Goal: Navigation & Orientation: Find specific page/section

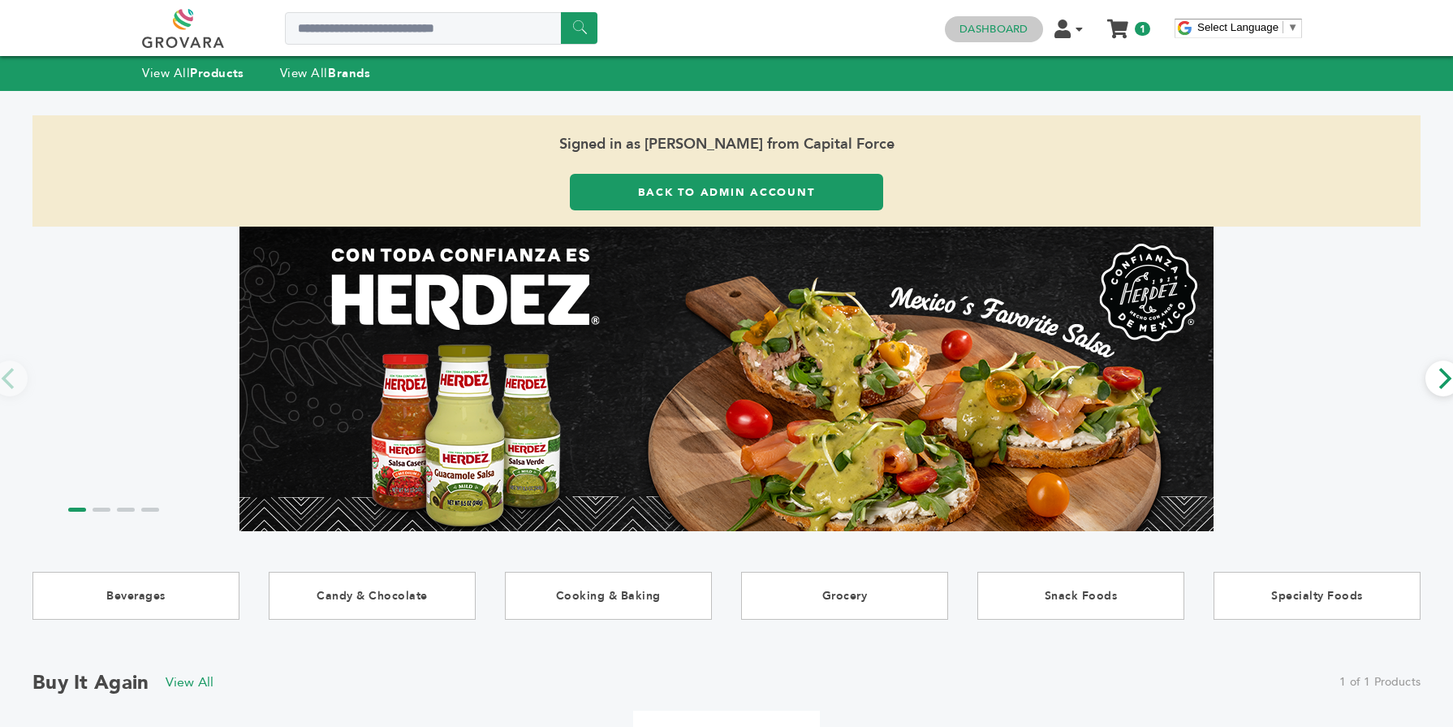
click at [1008, 28] on link "Dashboard" at bounding box center [994, 29] width 68 height 15
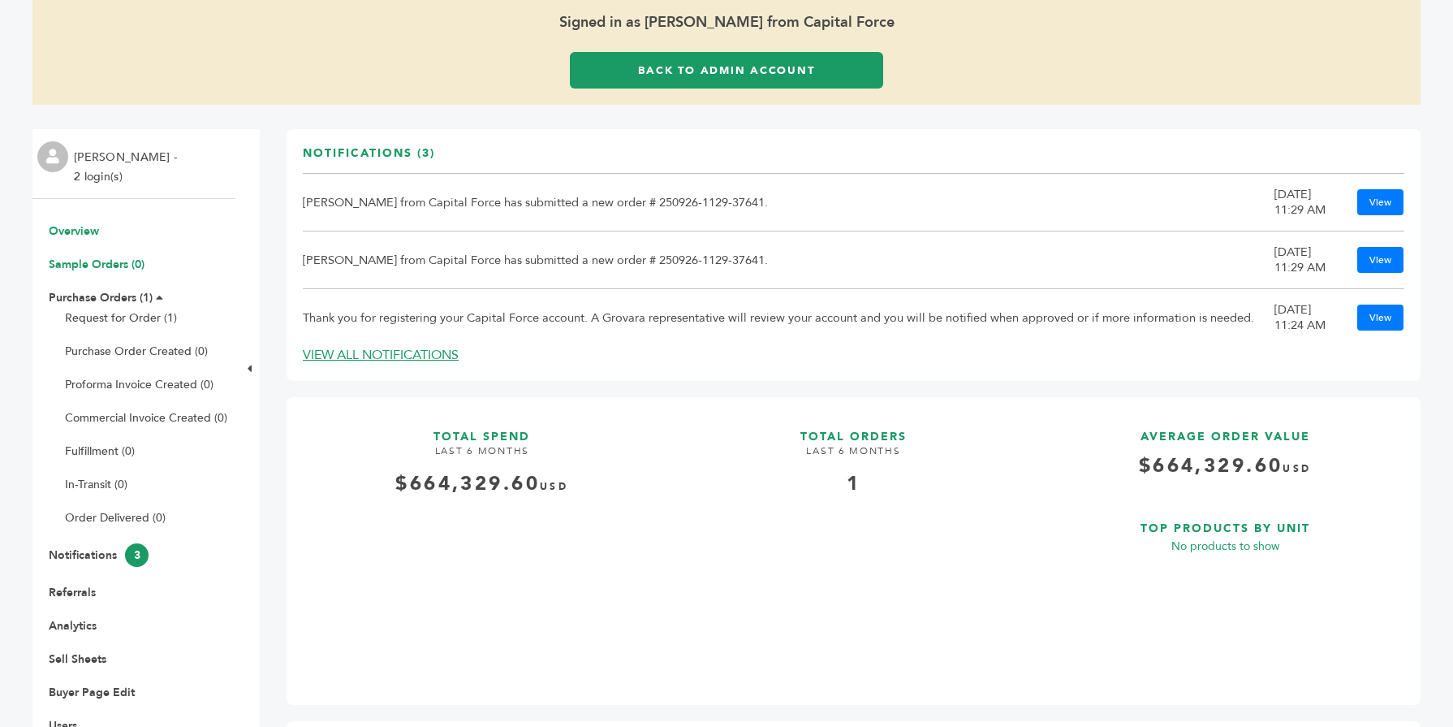
scroll to position [106, 0]
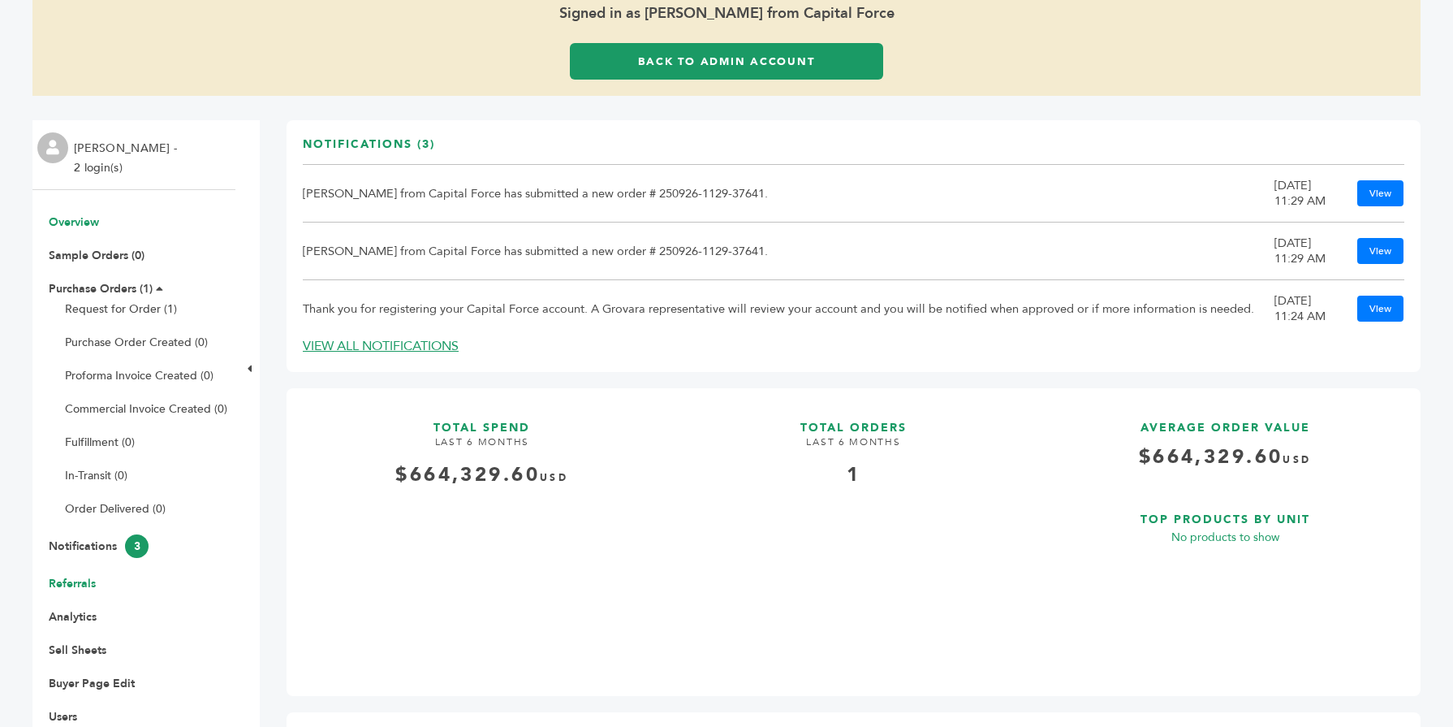
click at [75, 587] on link "Referrals" at bounding box center [72, 583] width 47 height 15
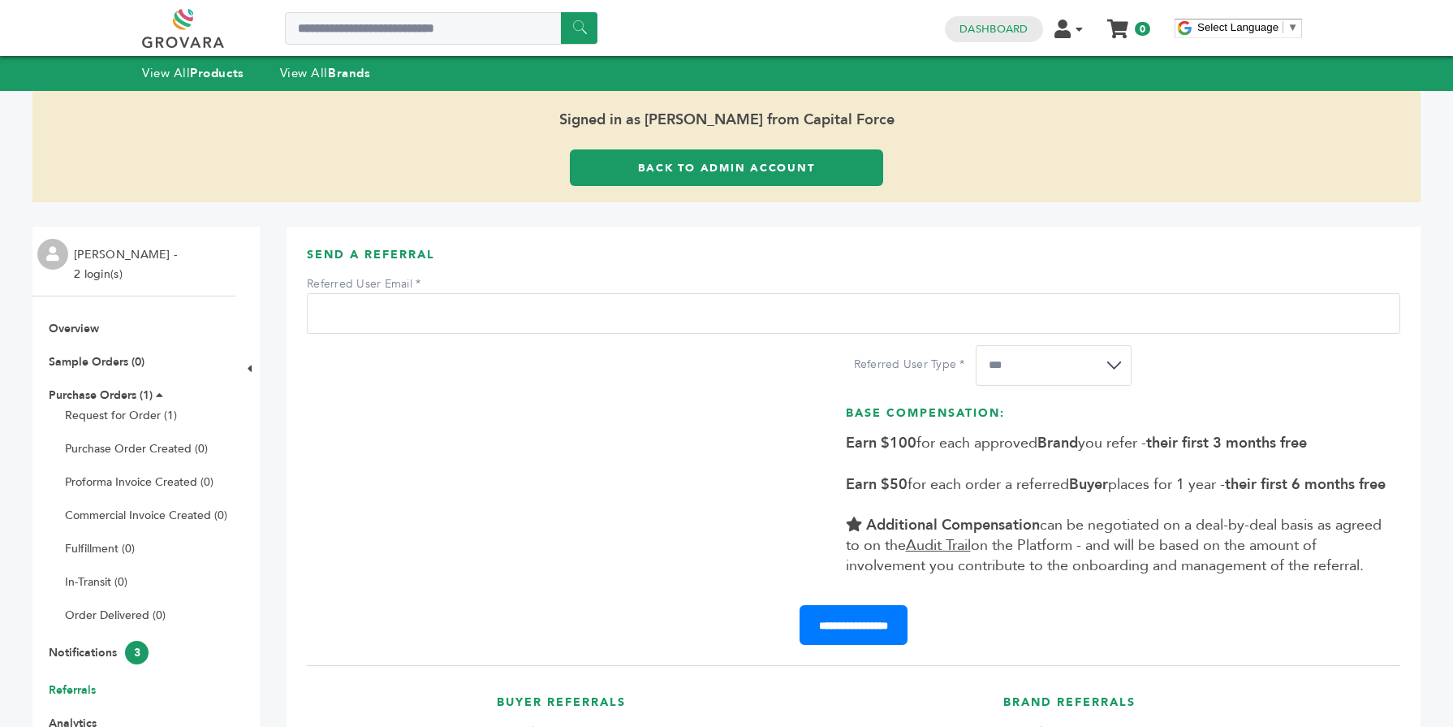
click at [399, 315] on input "Referred User Email" at bounding box center [854, 313] width 1094 height 41
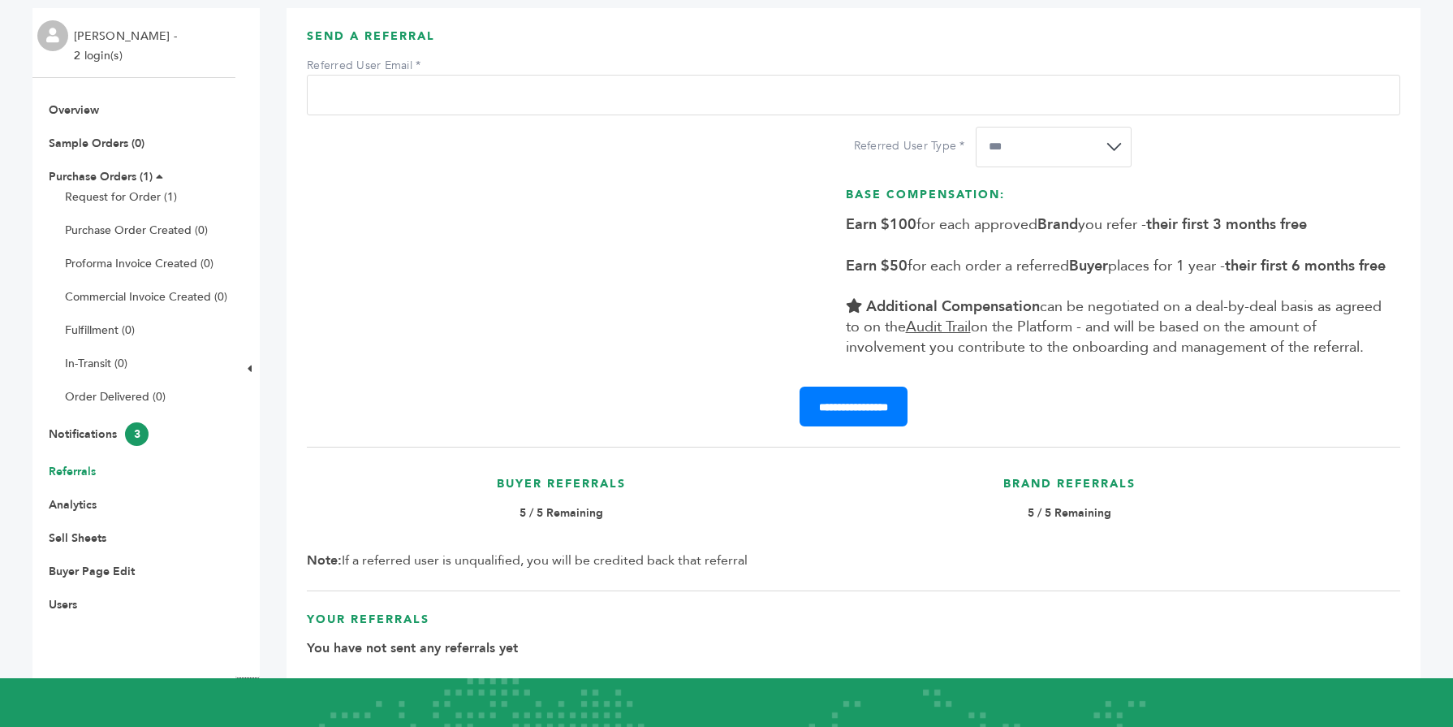
scroll to position [311, 0]
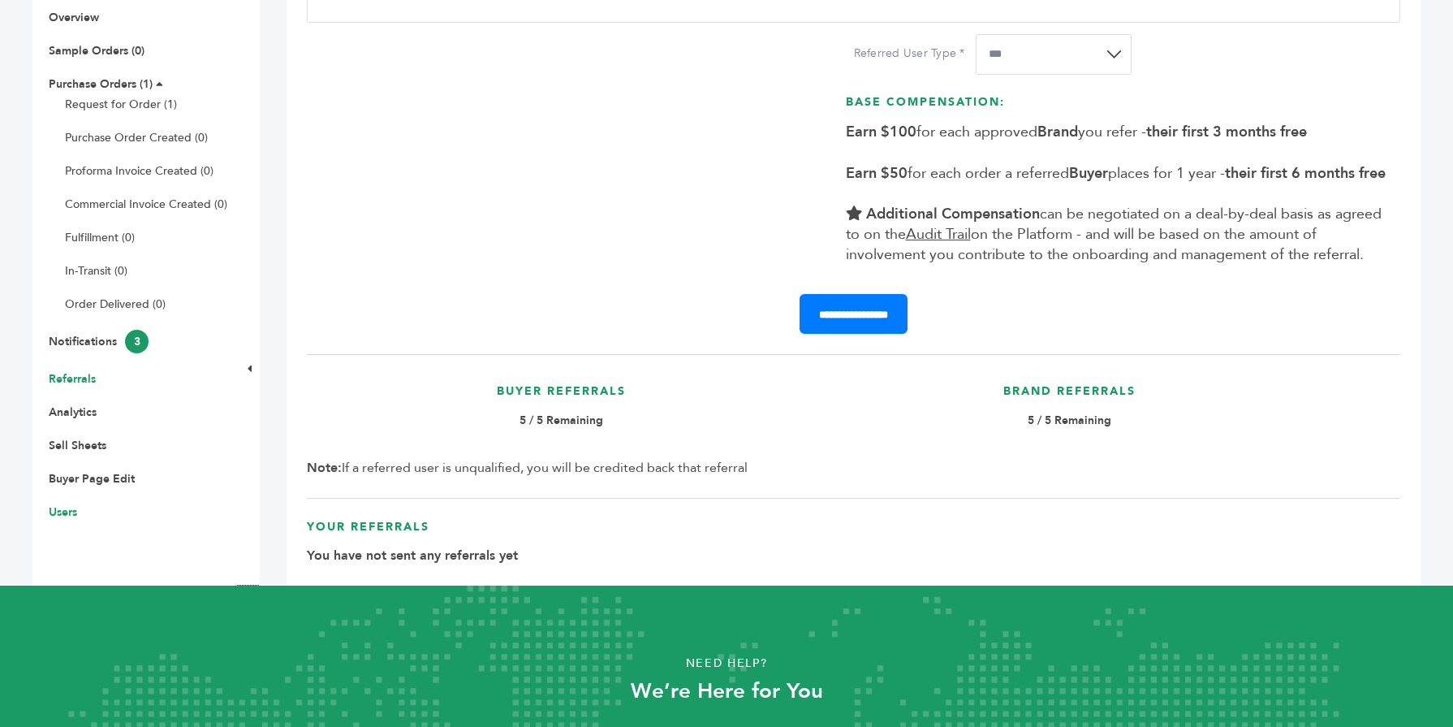
click at [65, 506] on link "Users" at bounding box center [63, 511] width 28 height 15
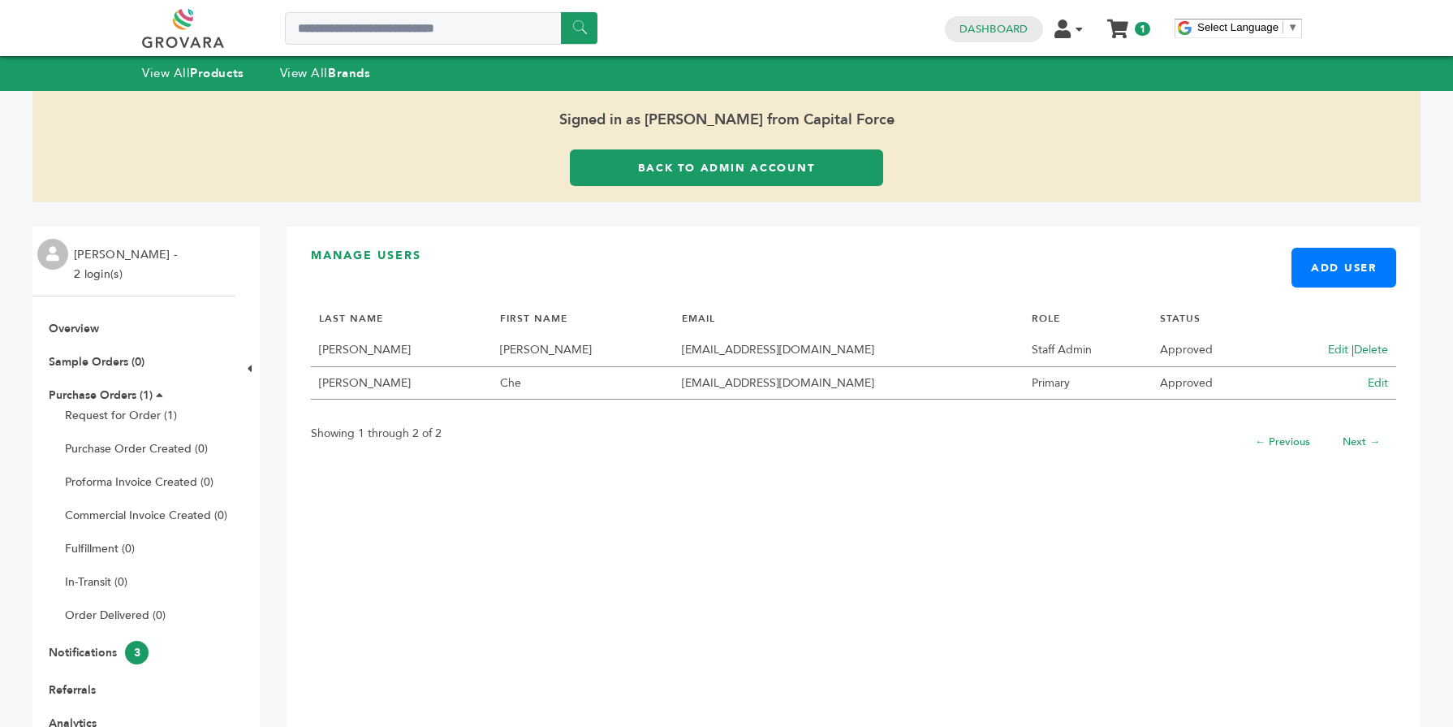
drag, startPoint x: 774, startPoint y: 354, endPoint x: 644, endPoint y: 347, distance: 130.1
click at [644, 347] on tr "Brooks Ty Tybeach@gmail.com Staff Admin Approved Edit | Delete" at bounding box center [853, 350] width 1085 height 33
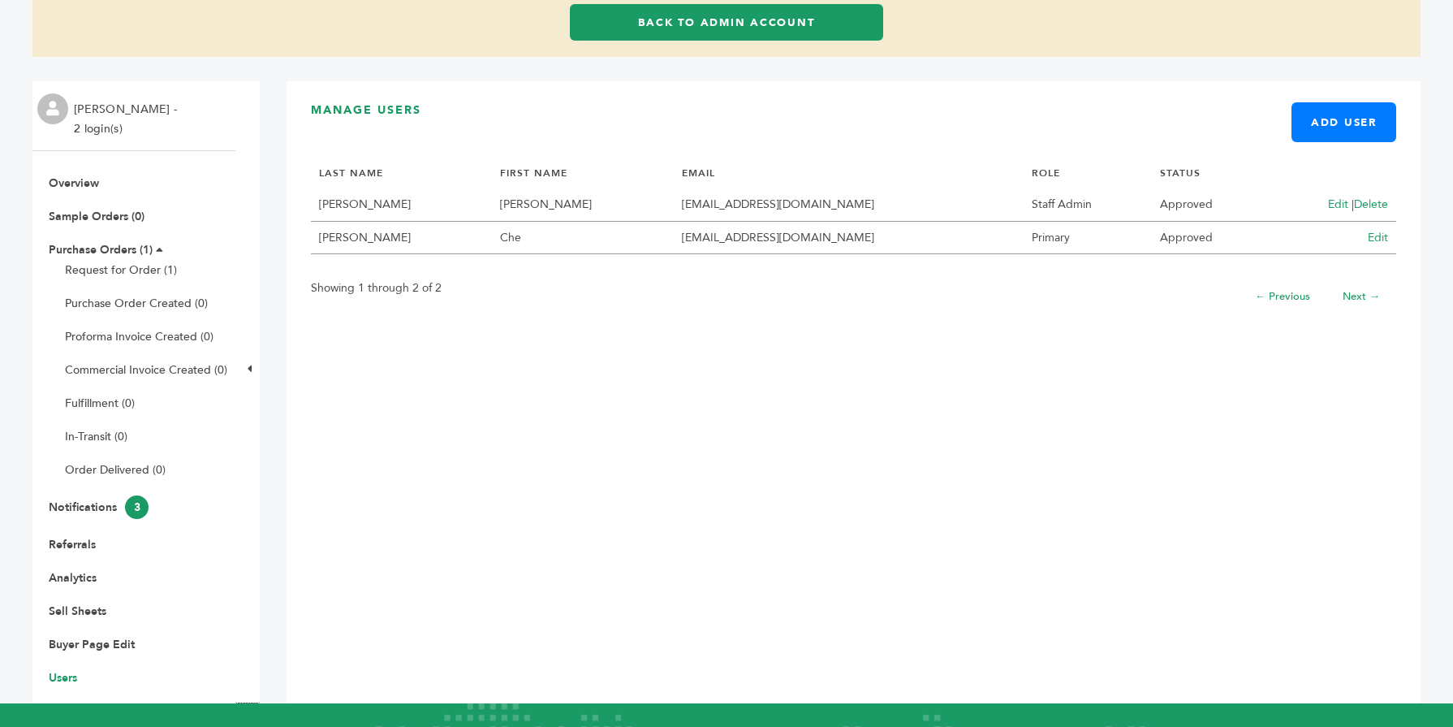
scroll to position [166, 0]
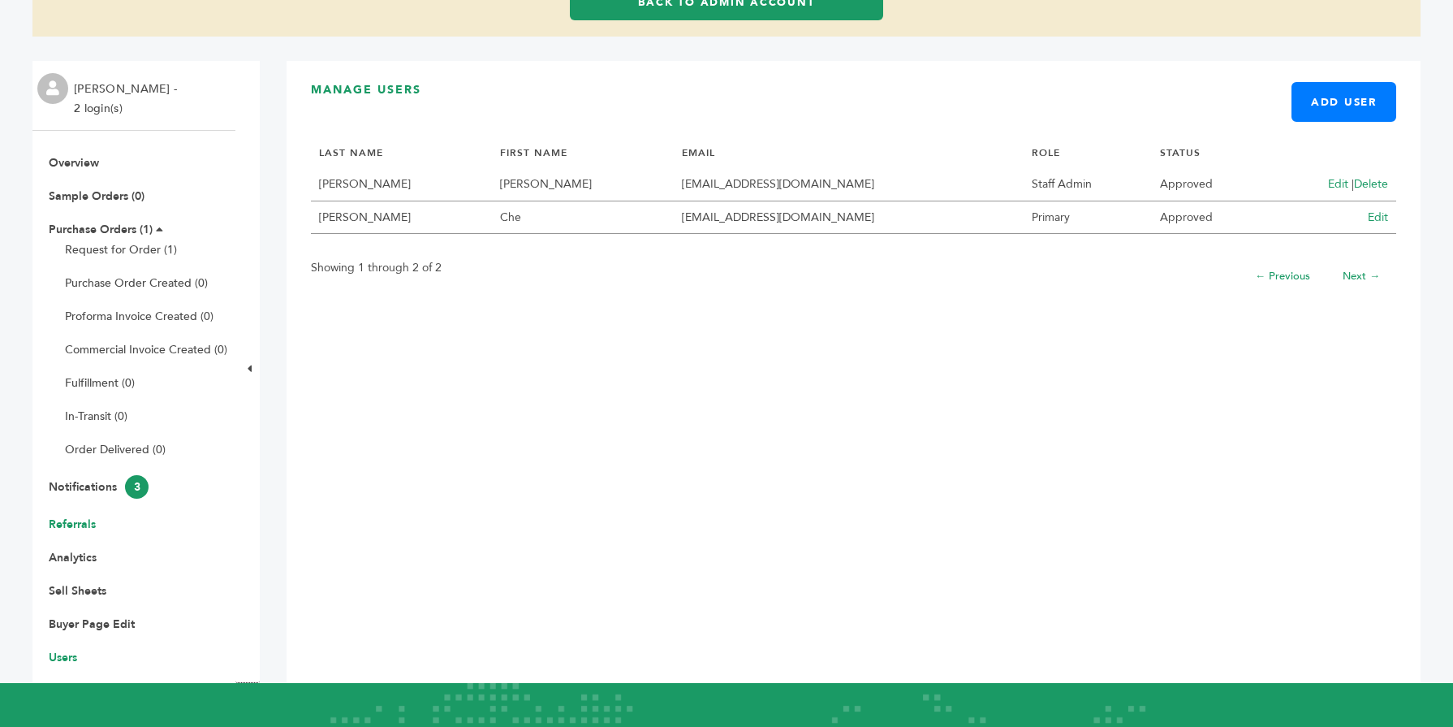
click at [58, 524] on link "Referrals" at bounding box center [72, 523] width 47 height 15
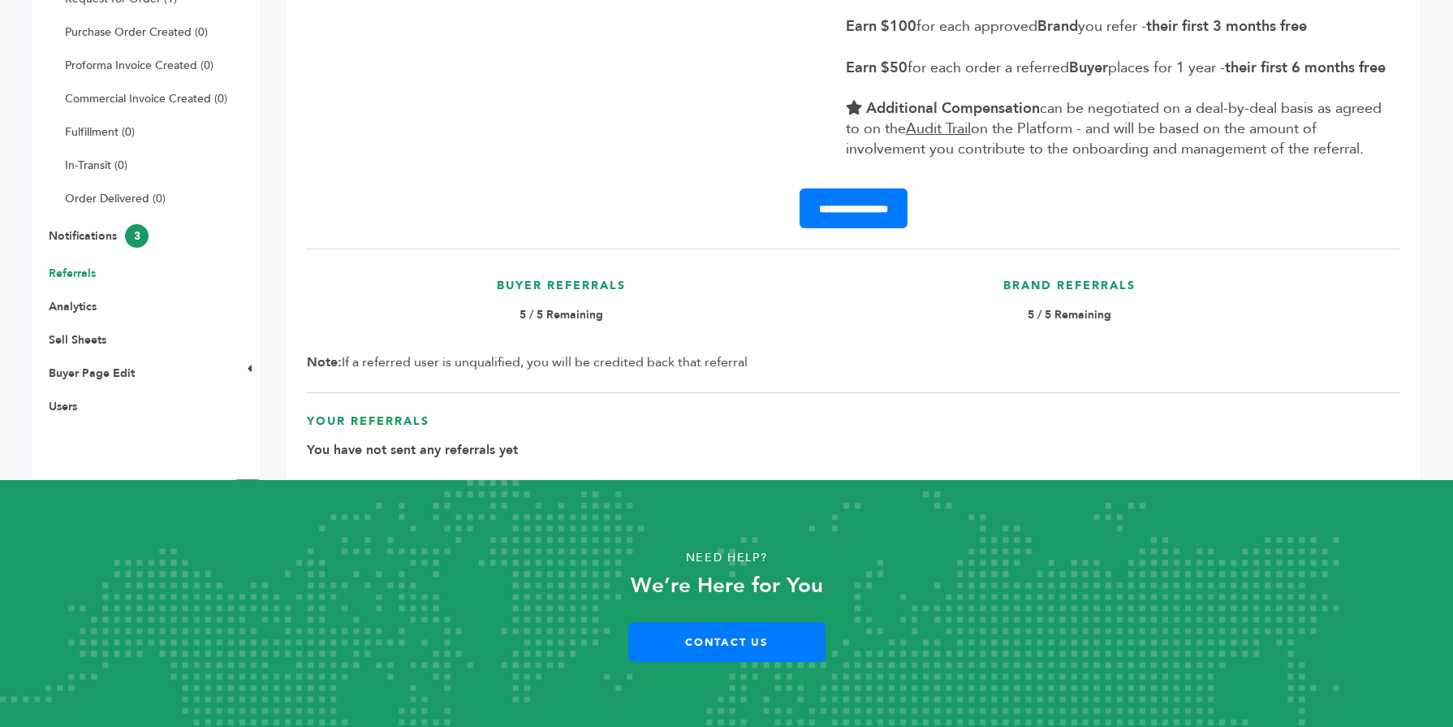
scroll to position [438, 0]
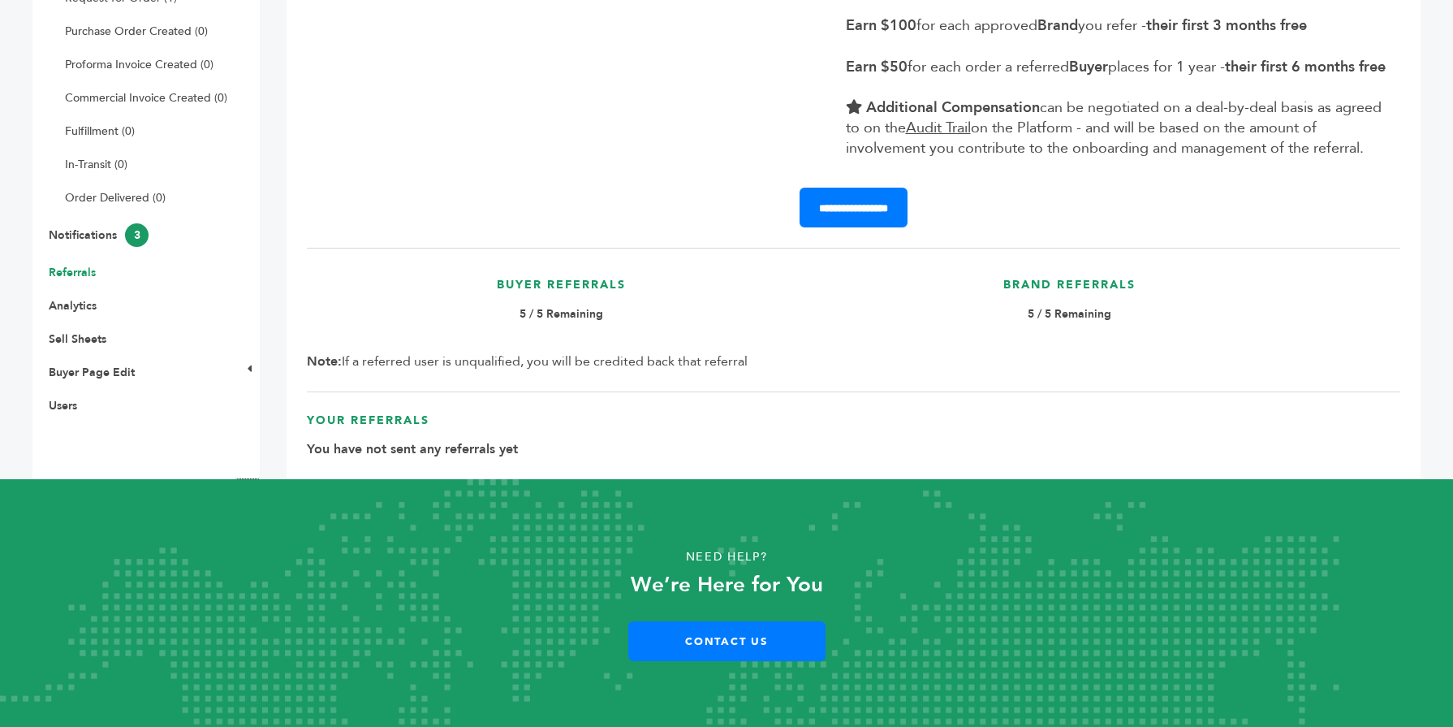
drag, startPoint x: 632, startPoint y: 279, endPoint x: 456, endPoint y: 280, distance: 176.2
click at [456, 280] on h3 "Buyer Referrals" at bounding box center [561, 291] width 492 height 28
drag, startPoint x: 1132, startPoint y: 285, endPoint x: 968, endPoint y: 272, distance: 165.3
click at [968, 272] on div "Brand Referrals 5 / 5 Remaining" at bounding box center [1069, 311] width 508 height 84
click at [925, 365] on div "**********" at bounding box center [854, 144] width 1134 height 670
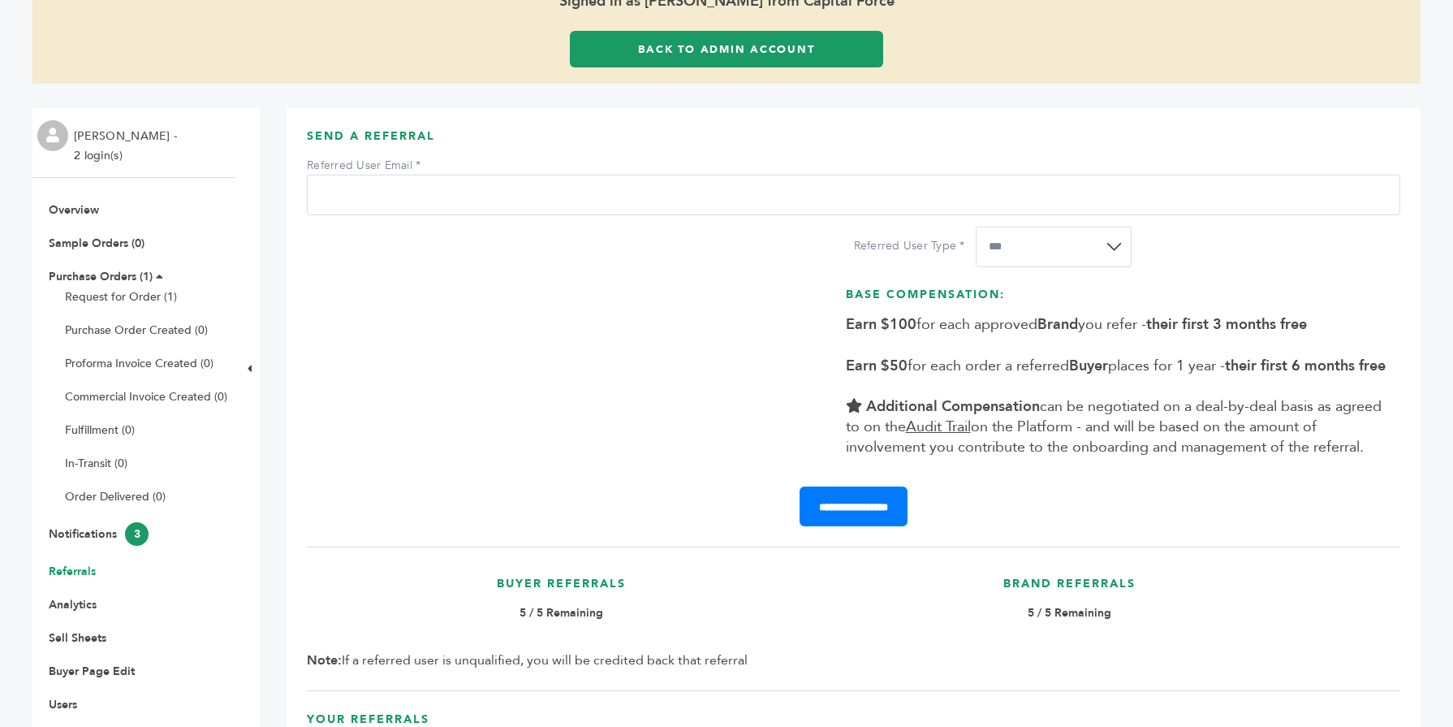
scroll to position [142, 0]
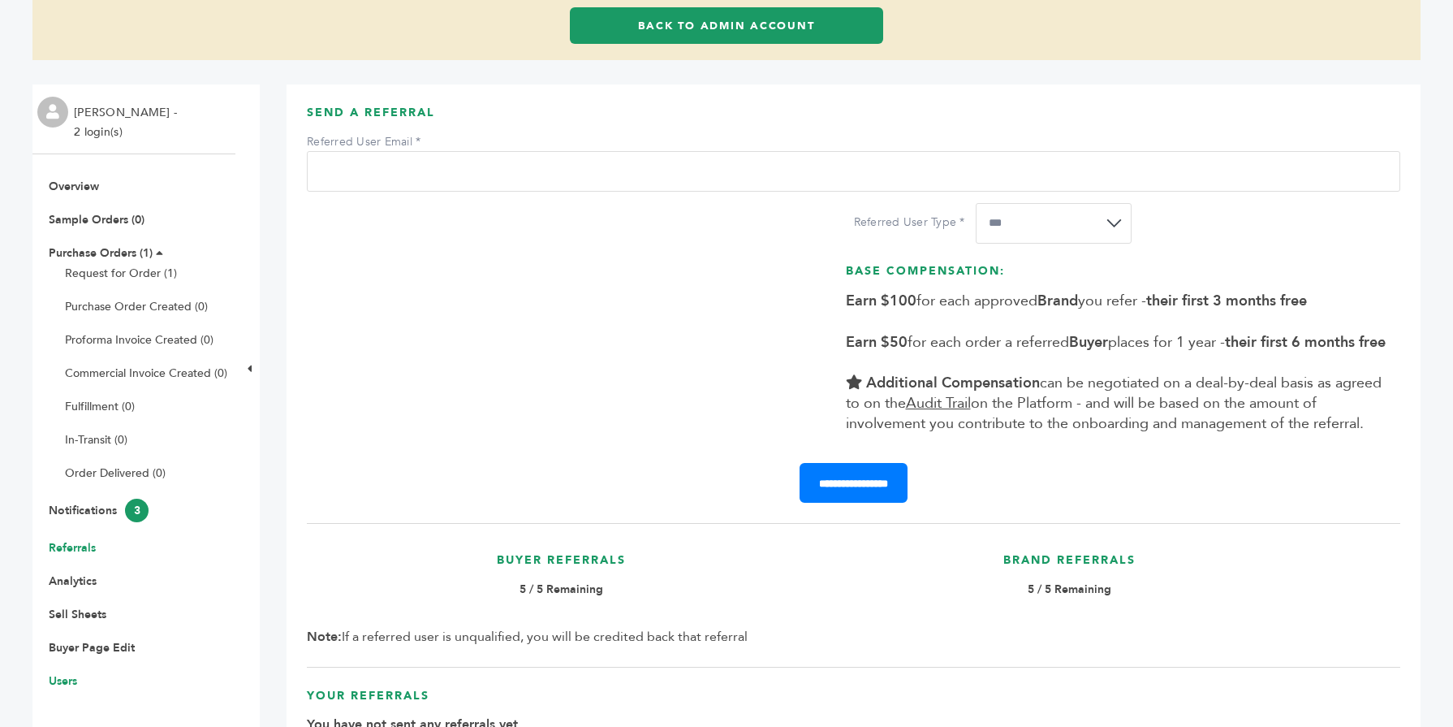
click at [69, 684] on link "Users" at bounding box center [63, 680] width 28 height 15
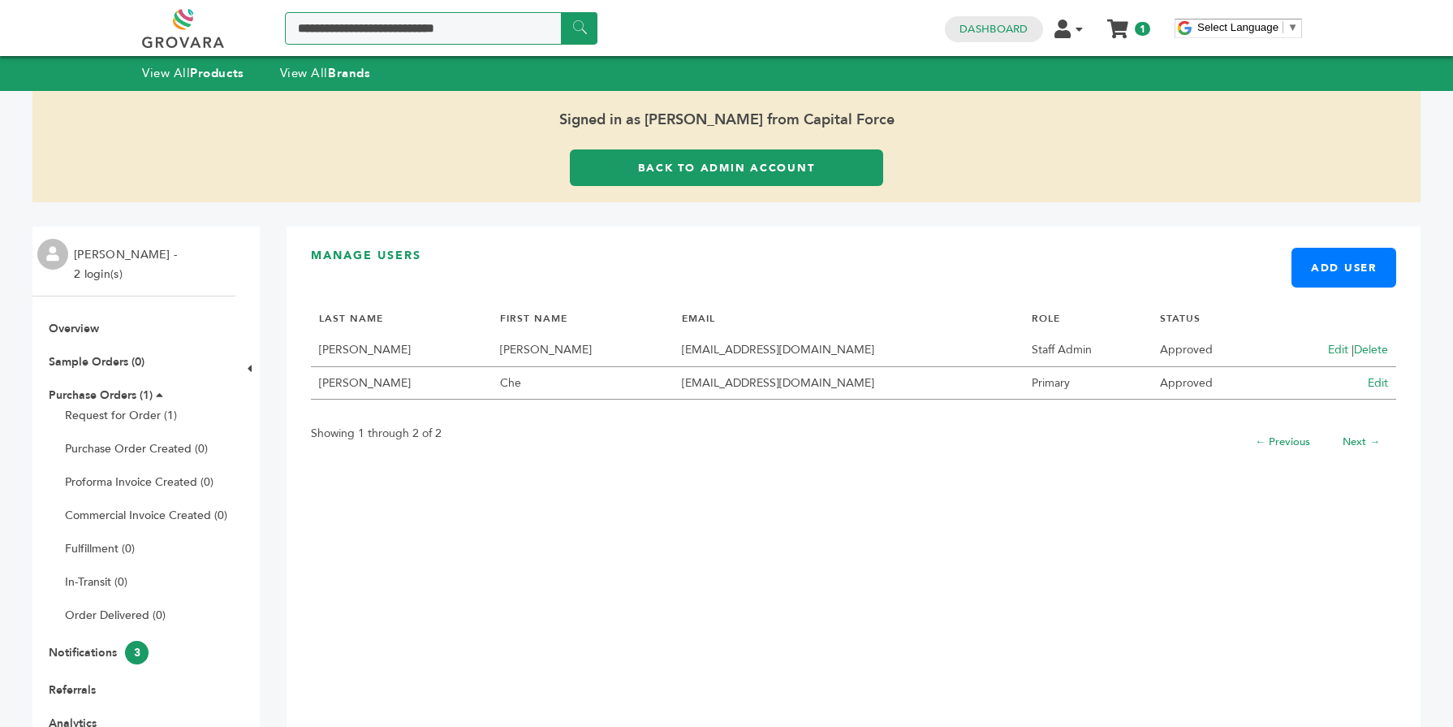
click at [485, 39] on input "Search a product or brand..." at bounding box center [441, 28] width 313 height 32
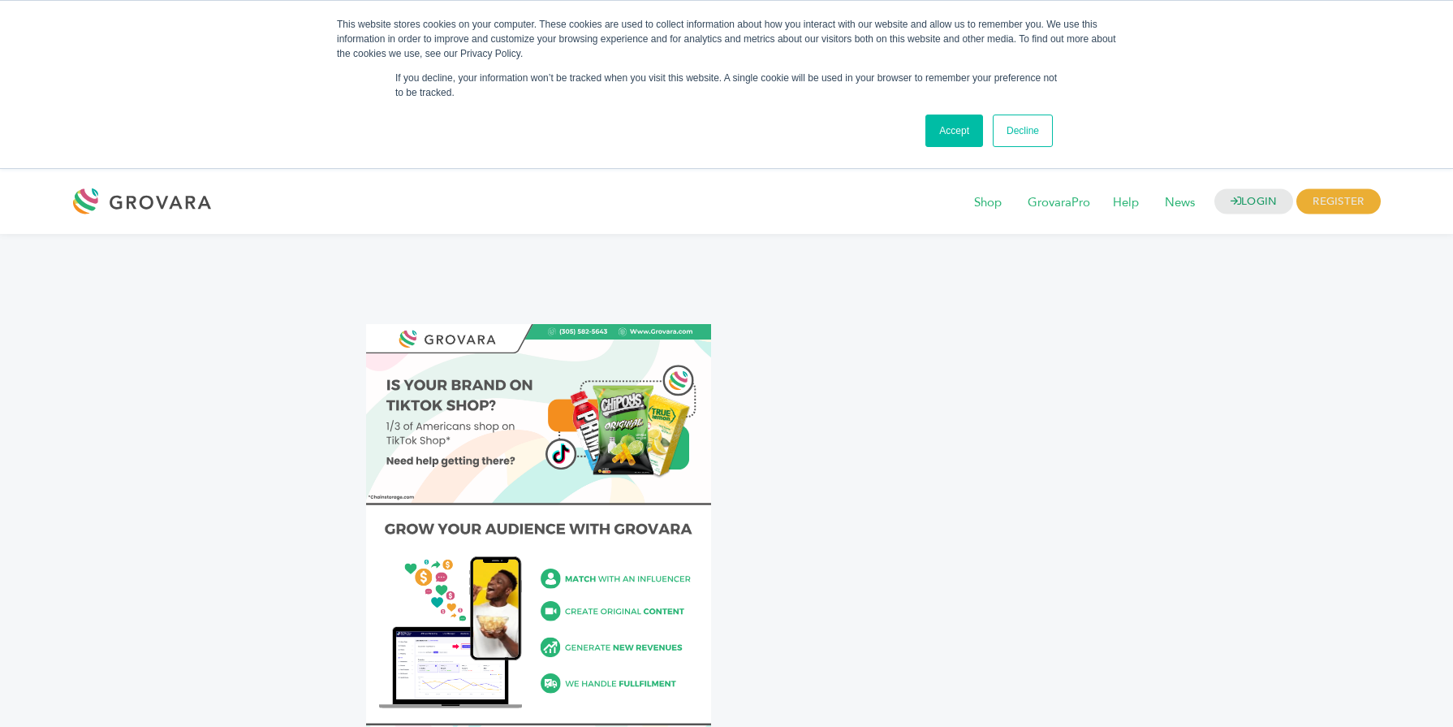
click at [960, 124] on link "Accept" at bounding box center [954, 130] width 58 height 32
